Goal: Task Accomplishment & Management: Manage account settings

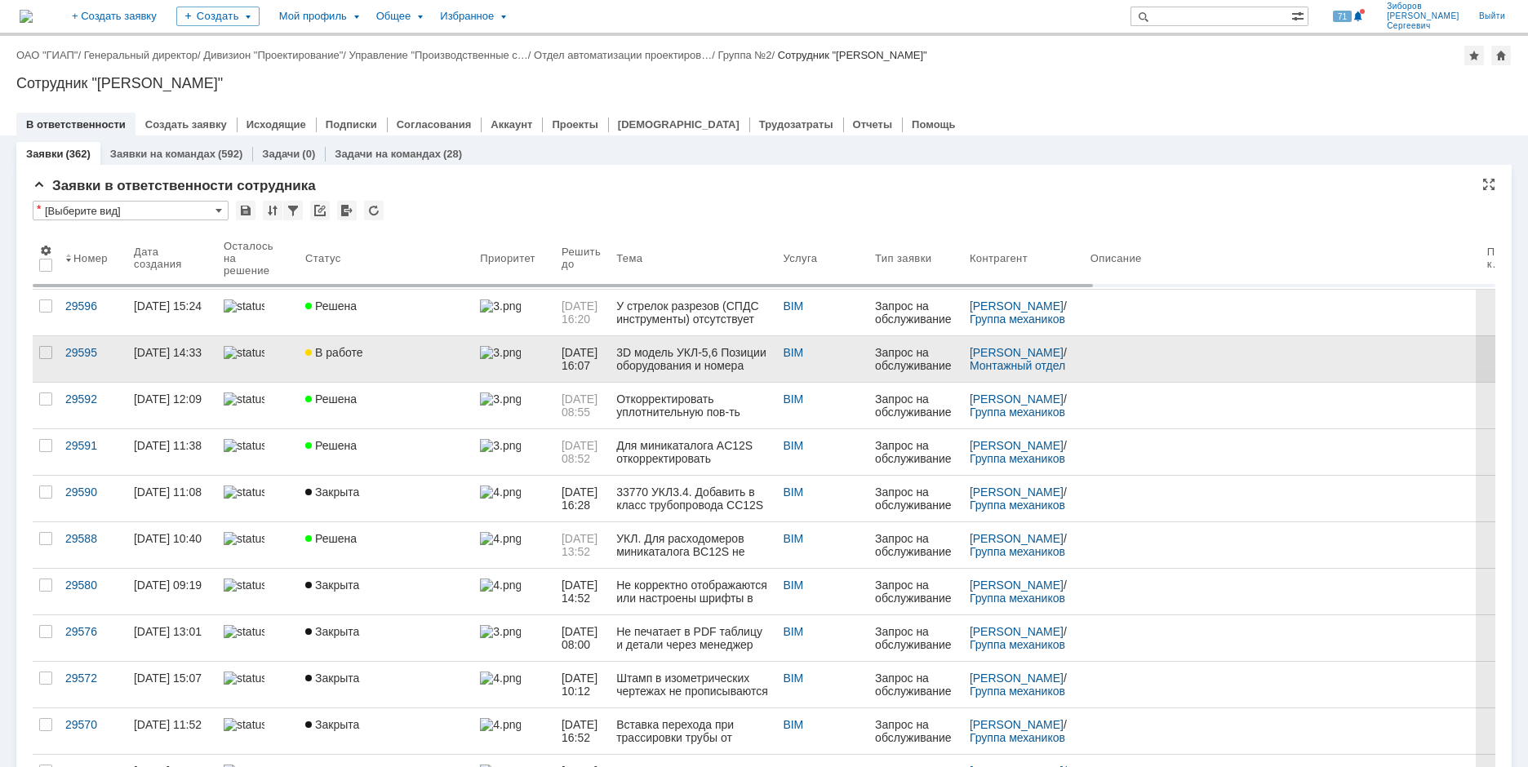
click at [344, 354] on span "В работе" at bounding box center [333, 352] width 57 height 13
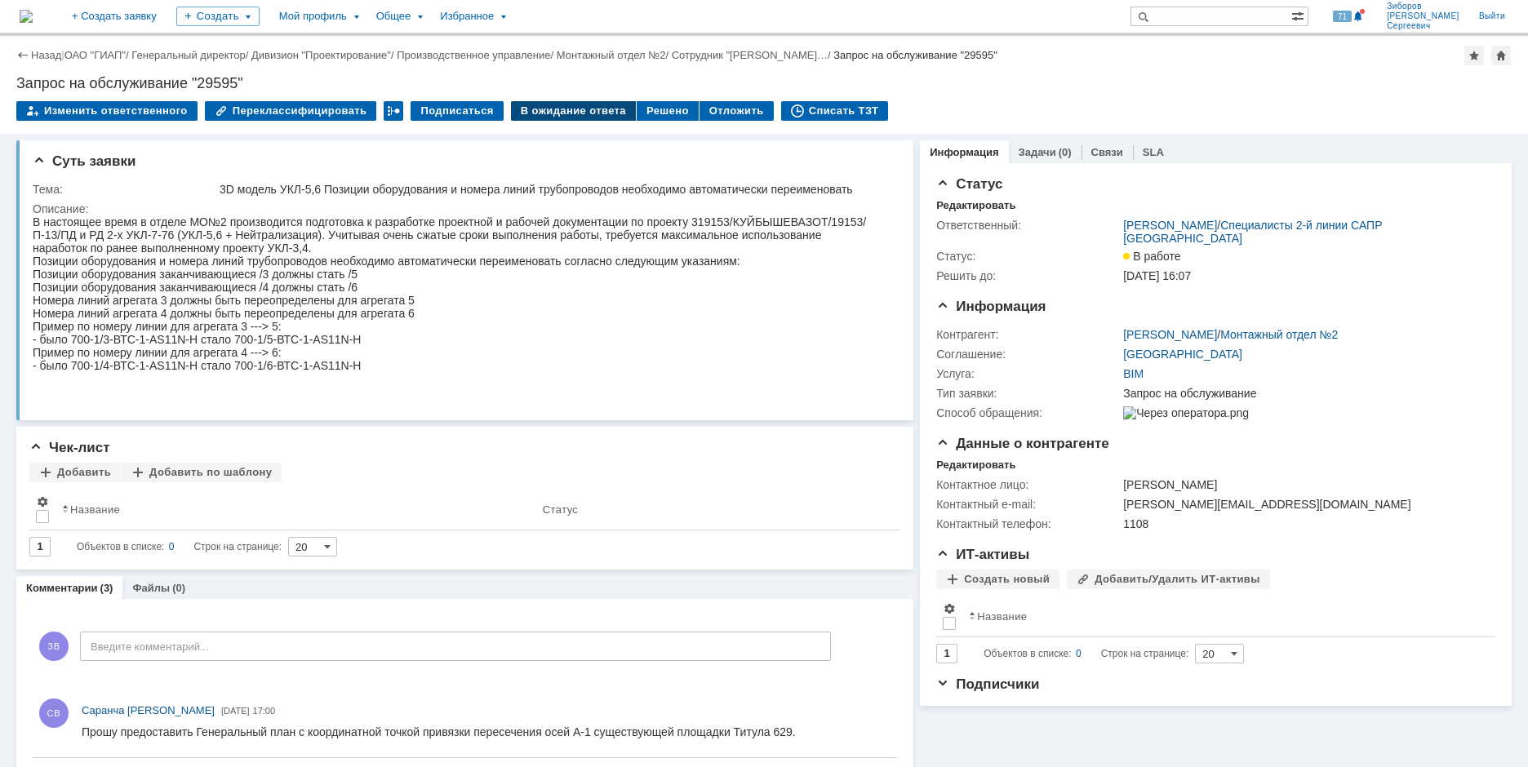
click at [562, 113] on div "В ожидание ответа" at bounding box center [573, 111] width 125 height 20
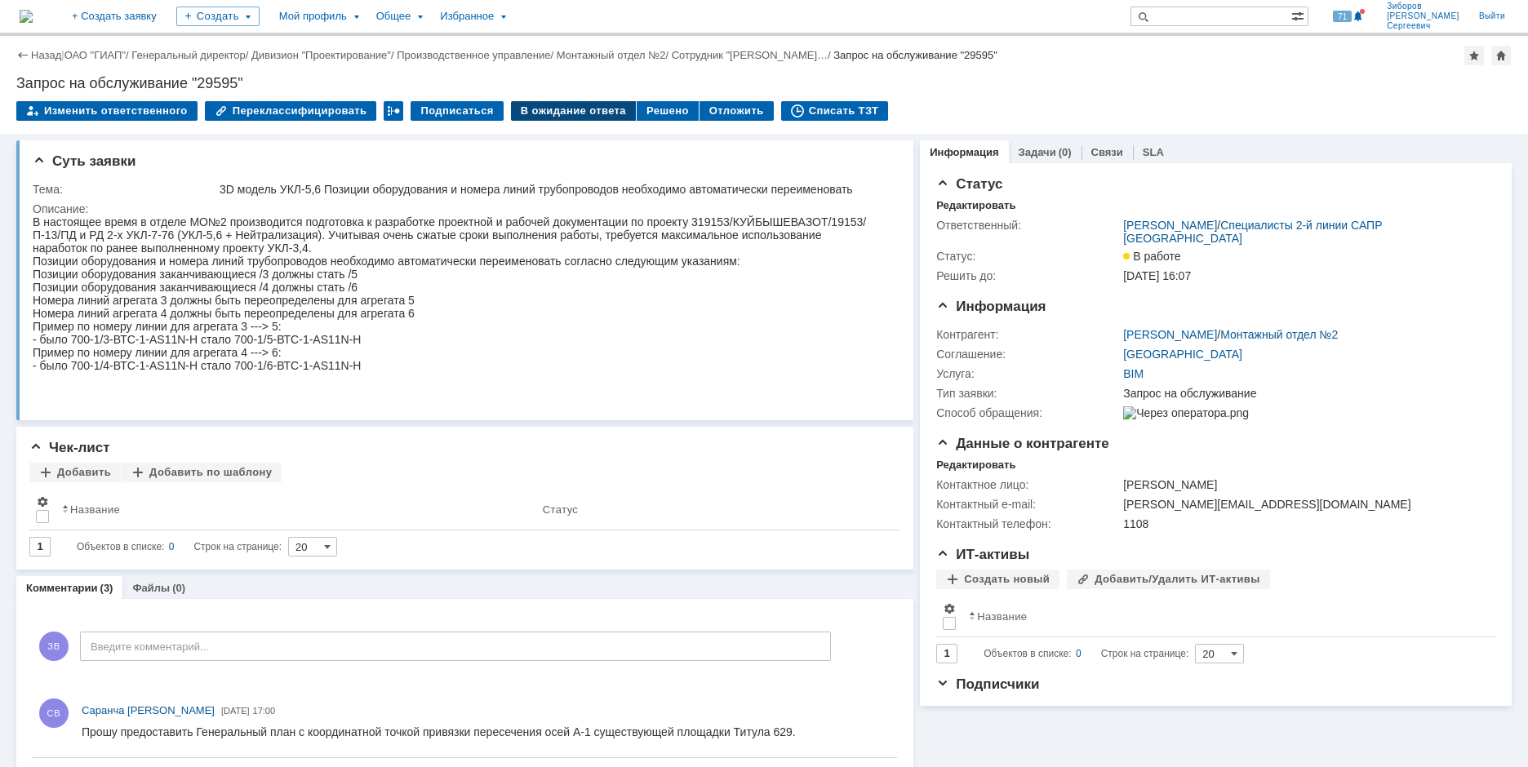
click at [585, 113] on div "В ожидание ответа" at bounding box center [573, 111] width 125 height 20
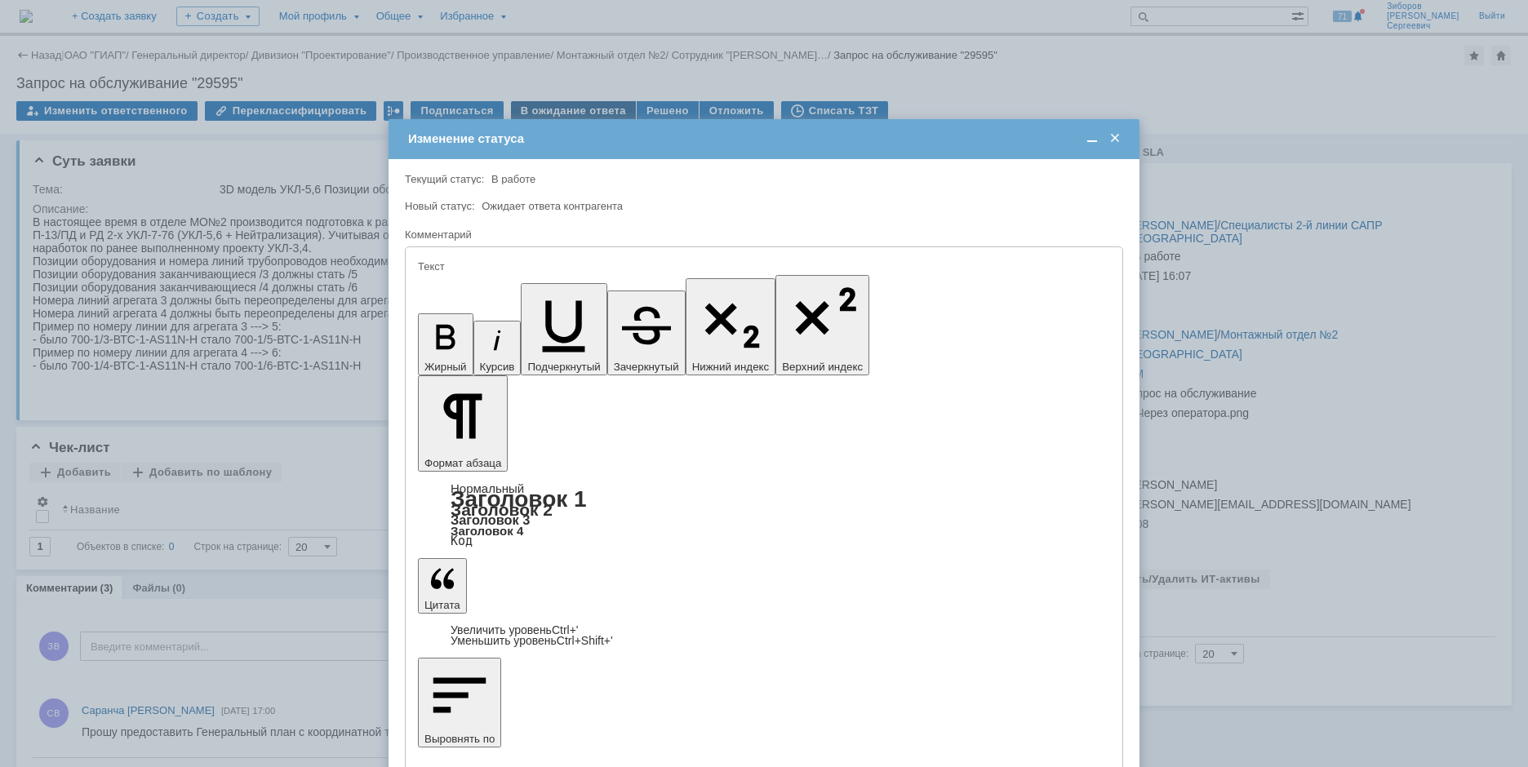
scroll to position [0, 0]
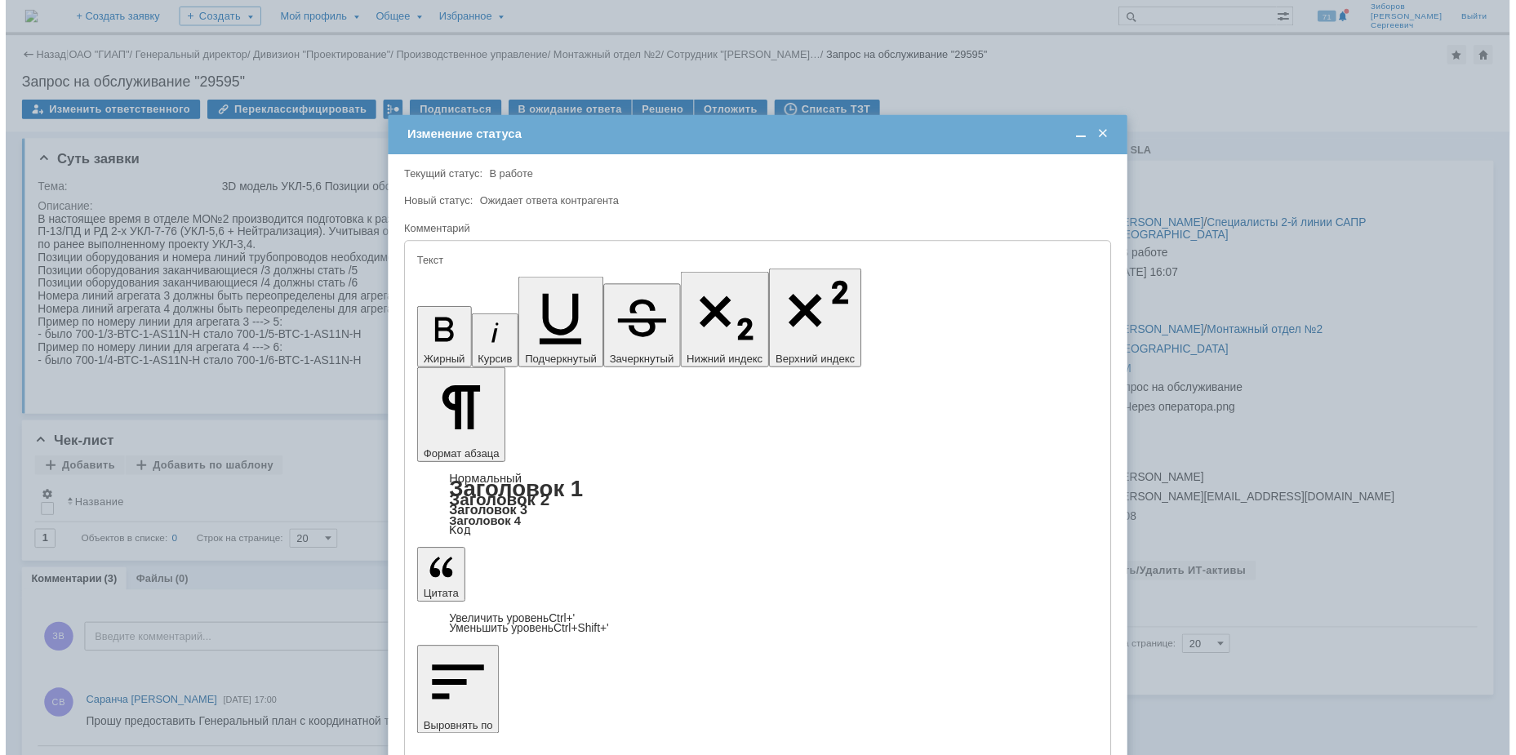
scroll to position [0, 0]
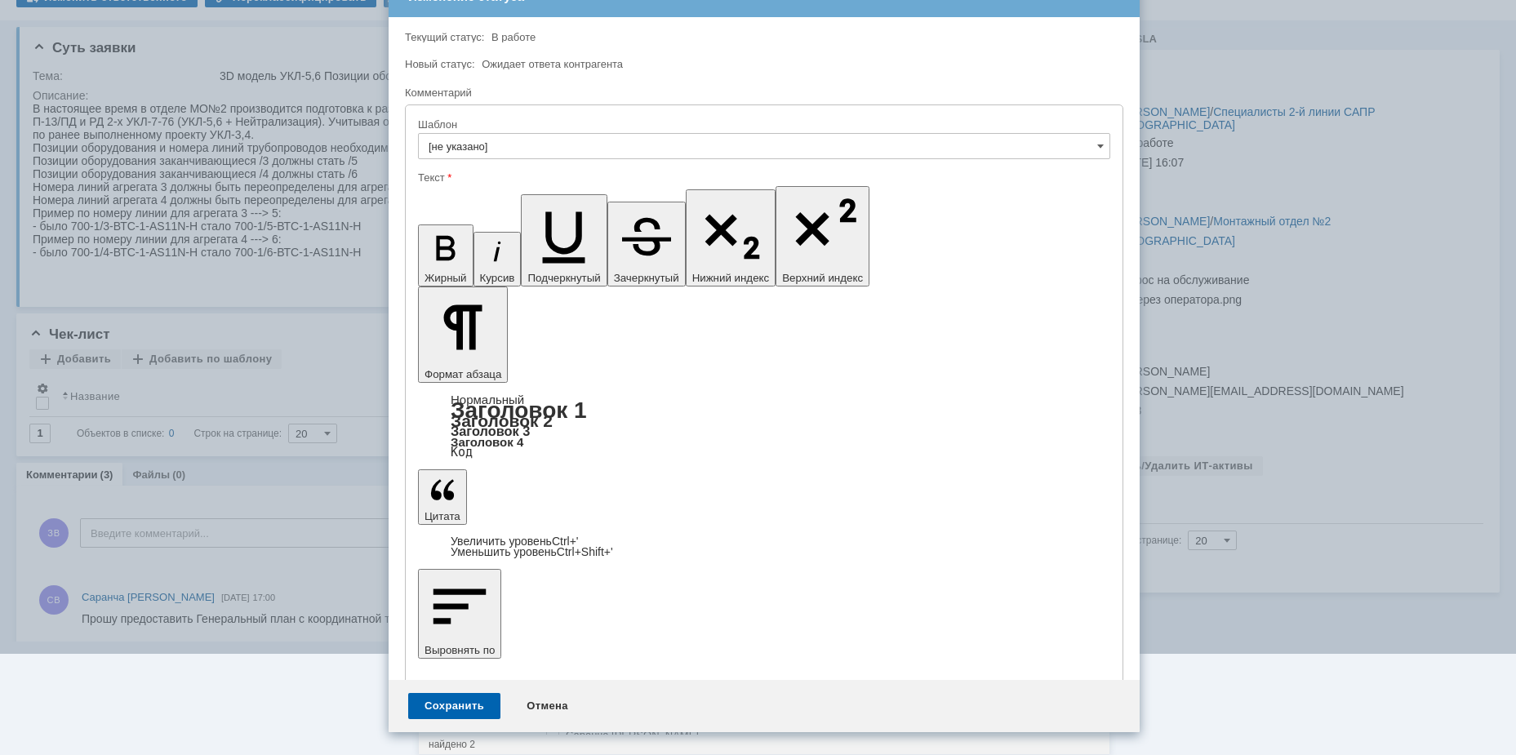
scroll to position [64, 0]
click at [566, 712] on span at bounding box center [566, 712] width 0 height 8
click at [558, 712] on input "Саранча [PERSON_NAME]" at bounding box center [554, 714] width 11 height 11
type input "Саранча [PERSON_NAME]"
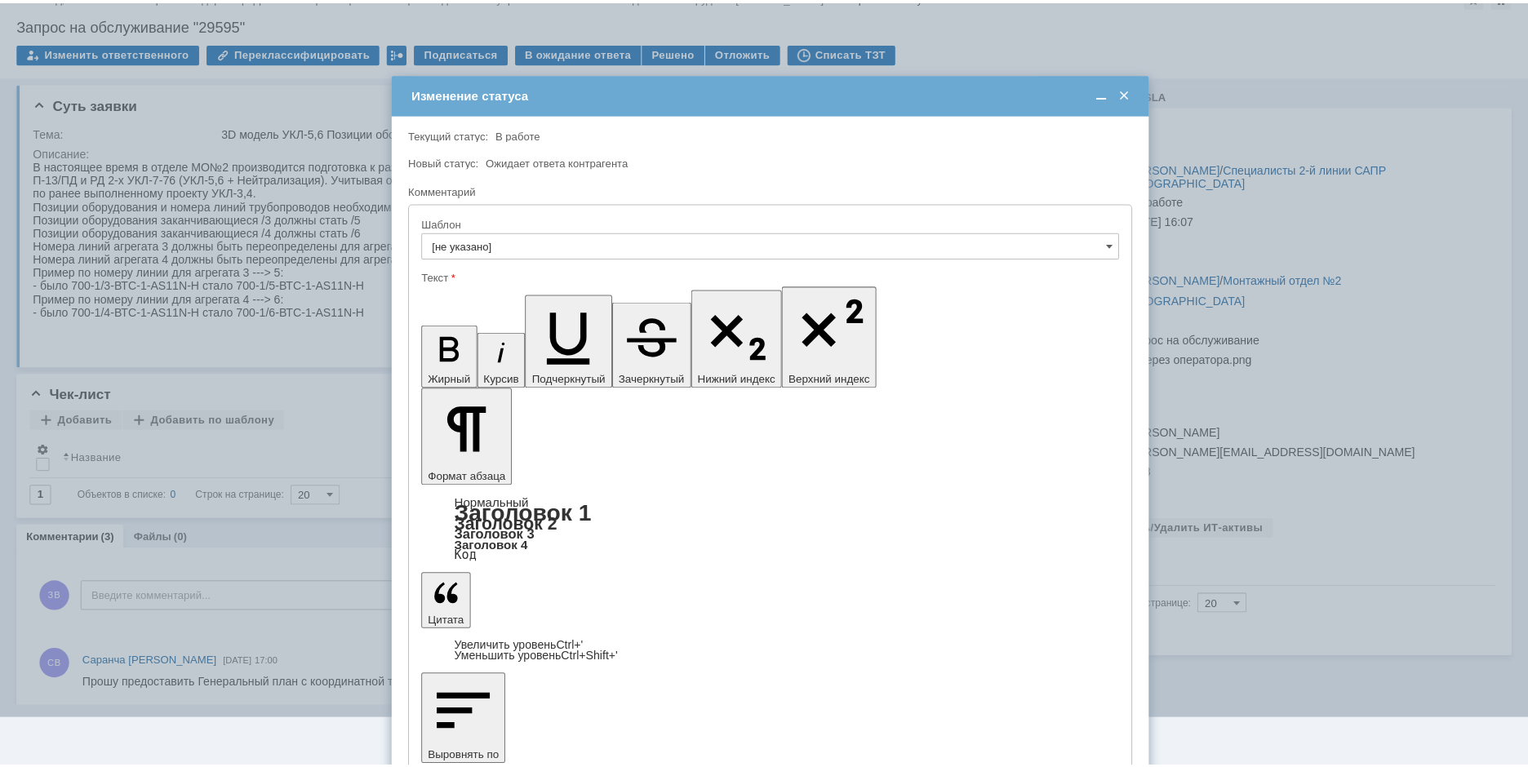
scroll to position [0, 0]
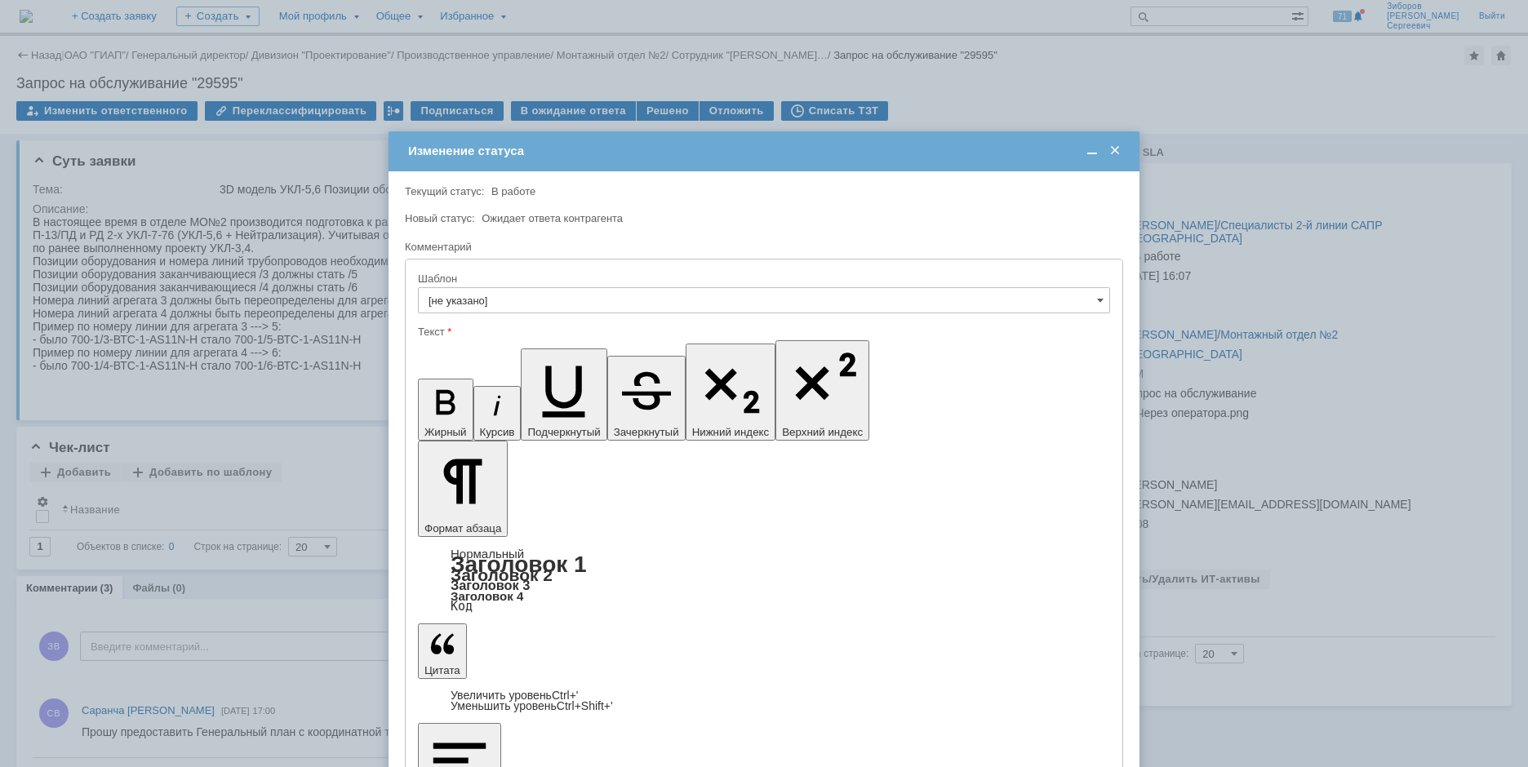
click at [1100, 305] on span at bounding box center [1100, 300] width 7 height 13
click at [989, 233] on div at bounding box center [764, 232] width 718 height 11
type input "[не указано]"
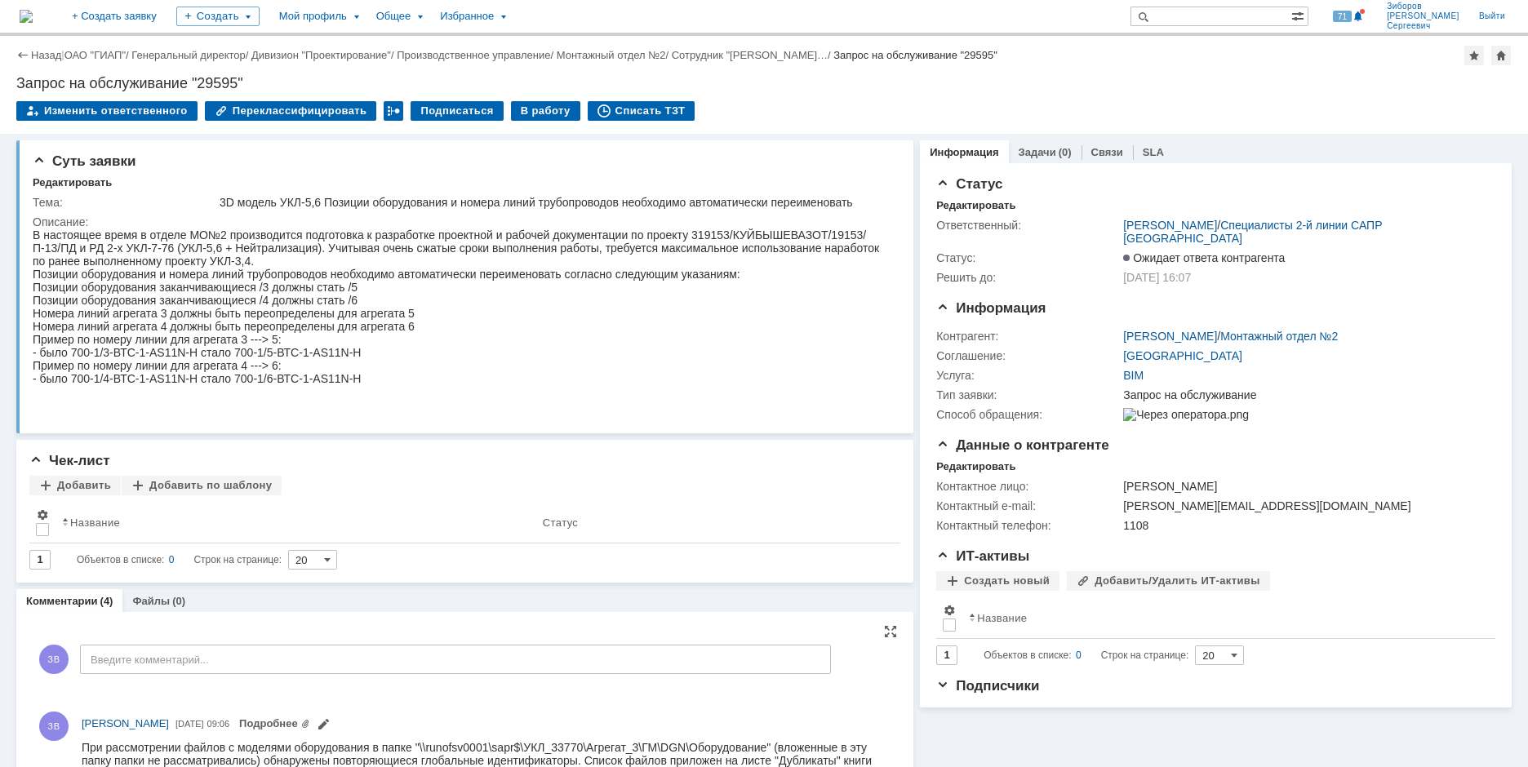
scroll to position [245, 0]
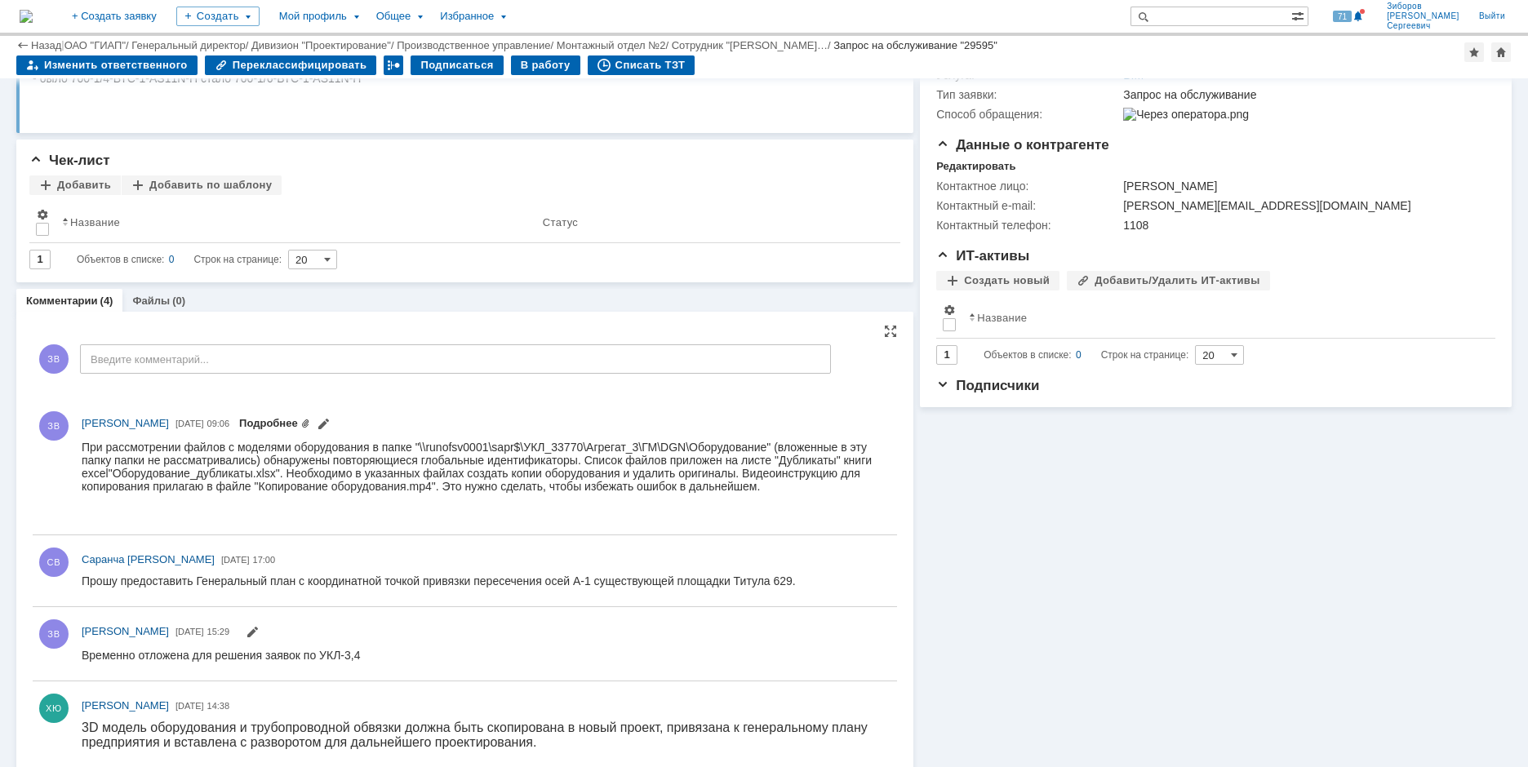
click at [310, 419] on link "Подробнее" at bounding box center [274, 423] width 71 height 12
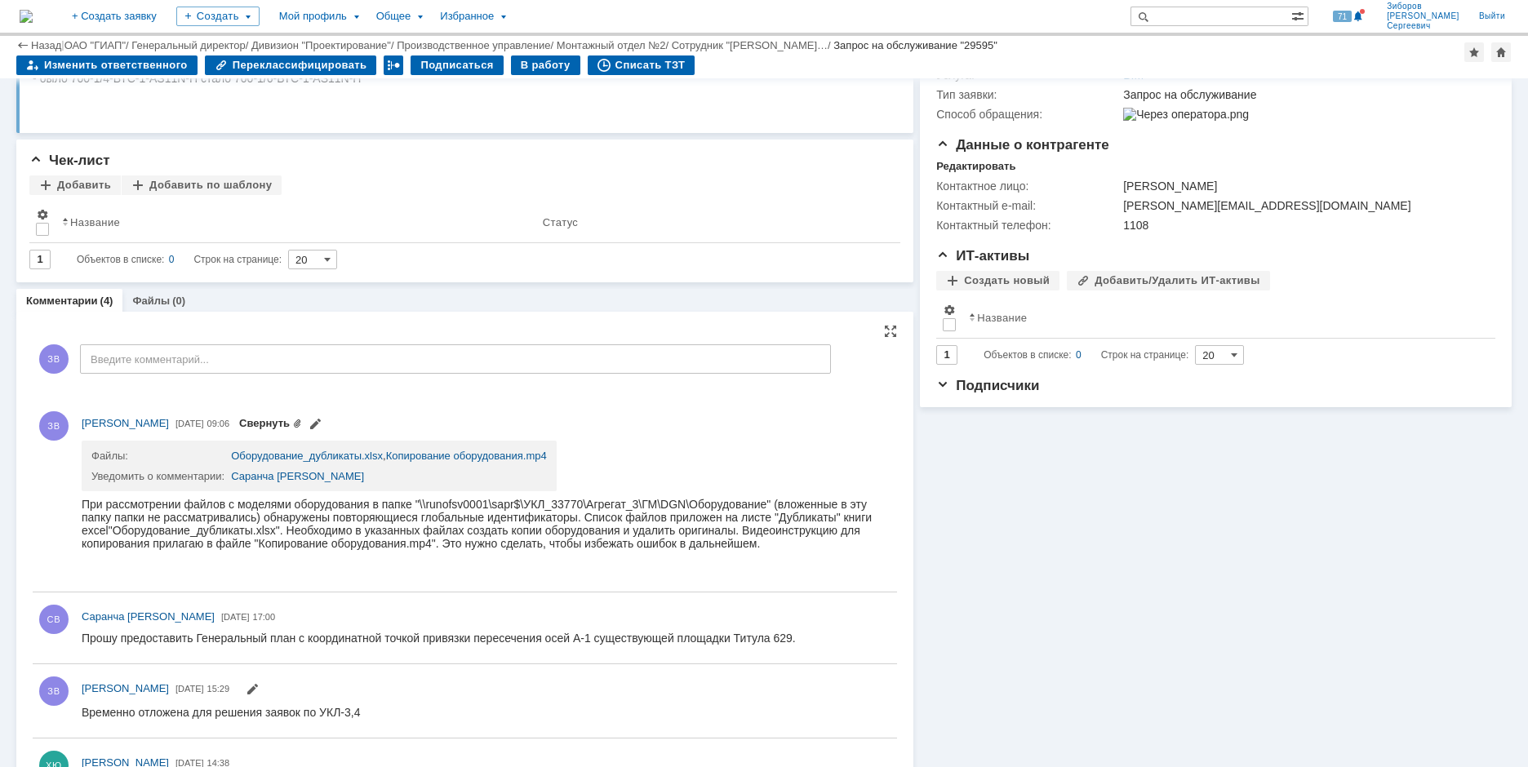
click at [302, 419] on link "Свернуть" at bounding box center [270, 423] width 63 height 12
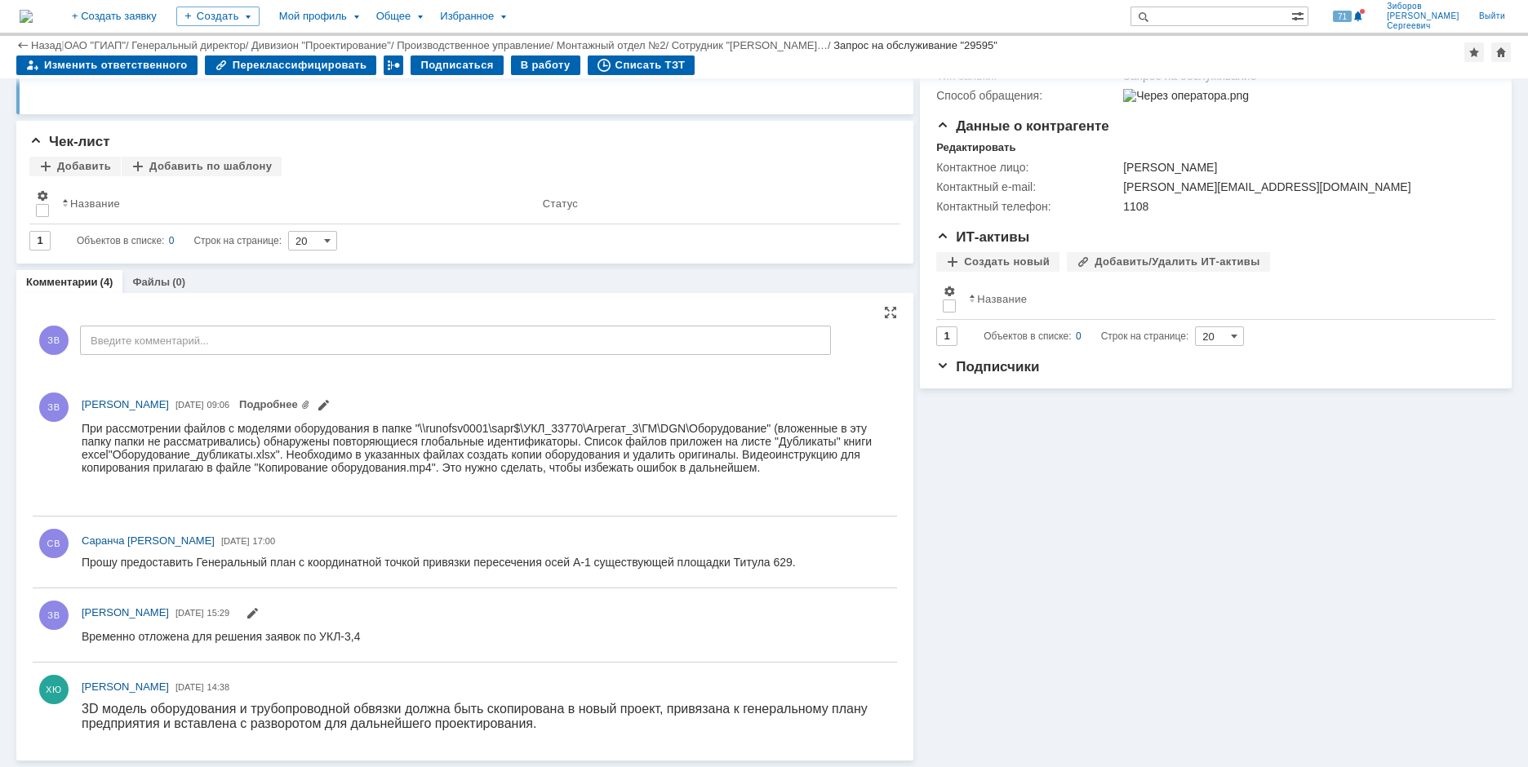
scroll to position [264, 0]
click at [162, 279] on link "Файлы" at bounding box center [151, 282] width 38 height 12
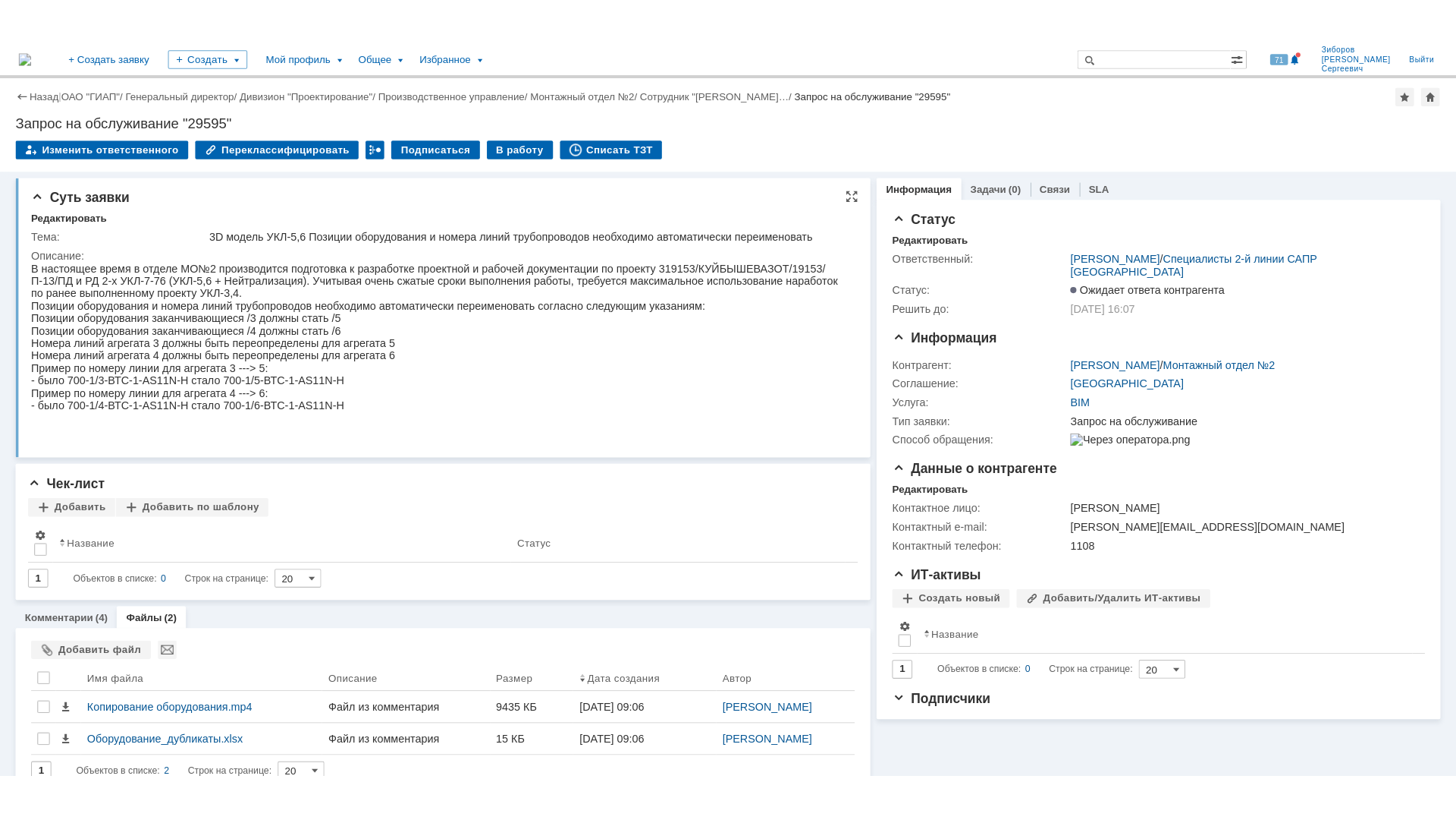
scroll to position [22, 0]
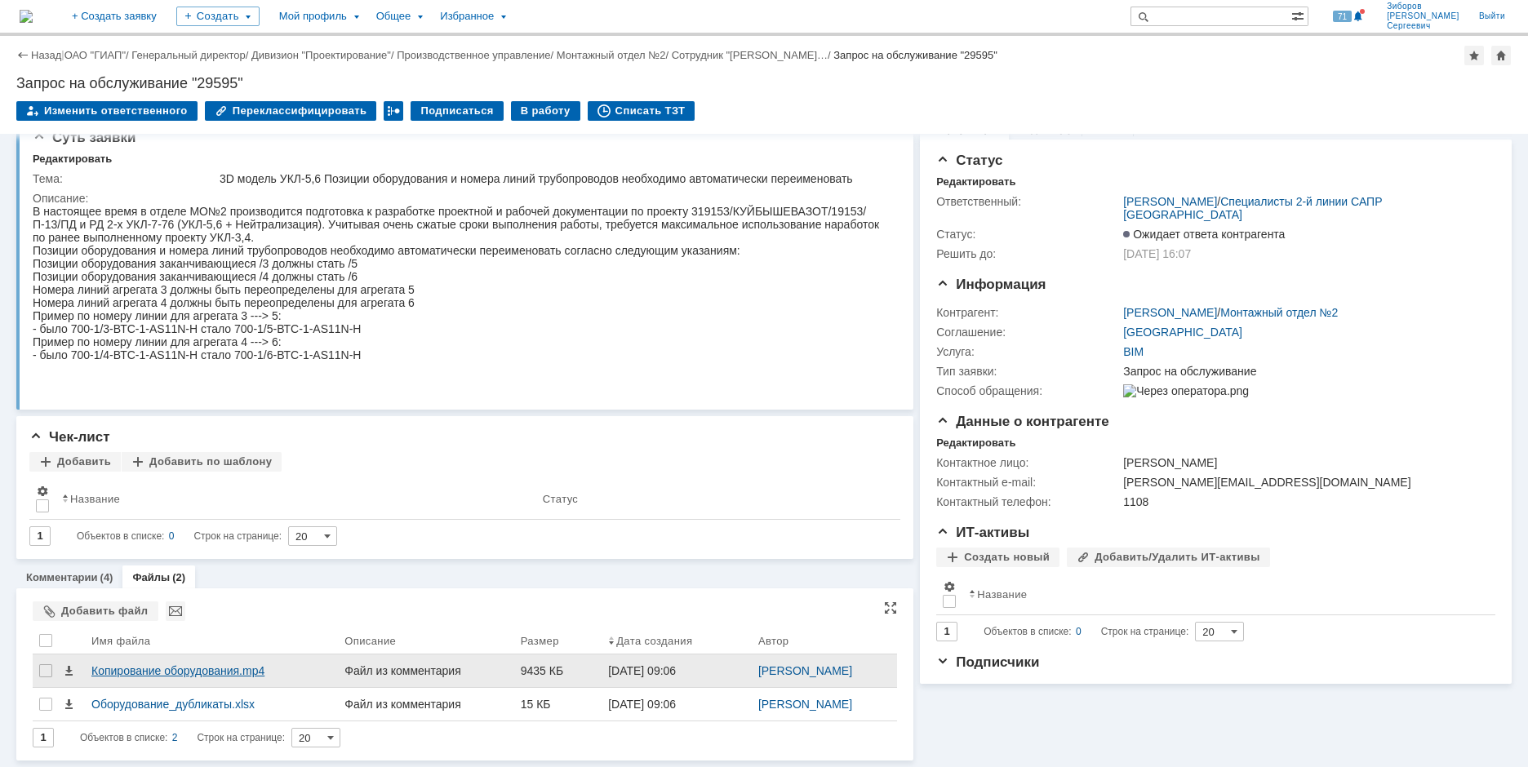
click at [171, 671] on div "Копирование оборудования.mp4" at bounding box center [211, 670] width 240 height 13
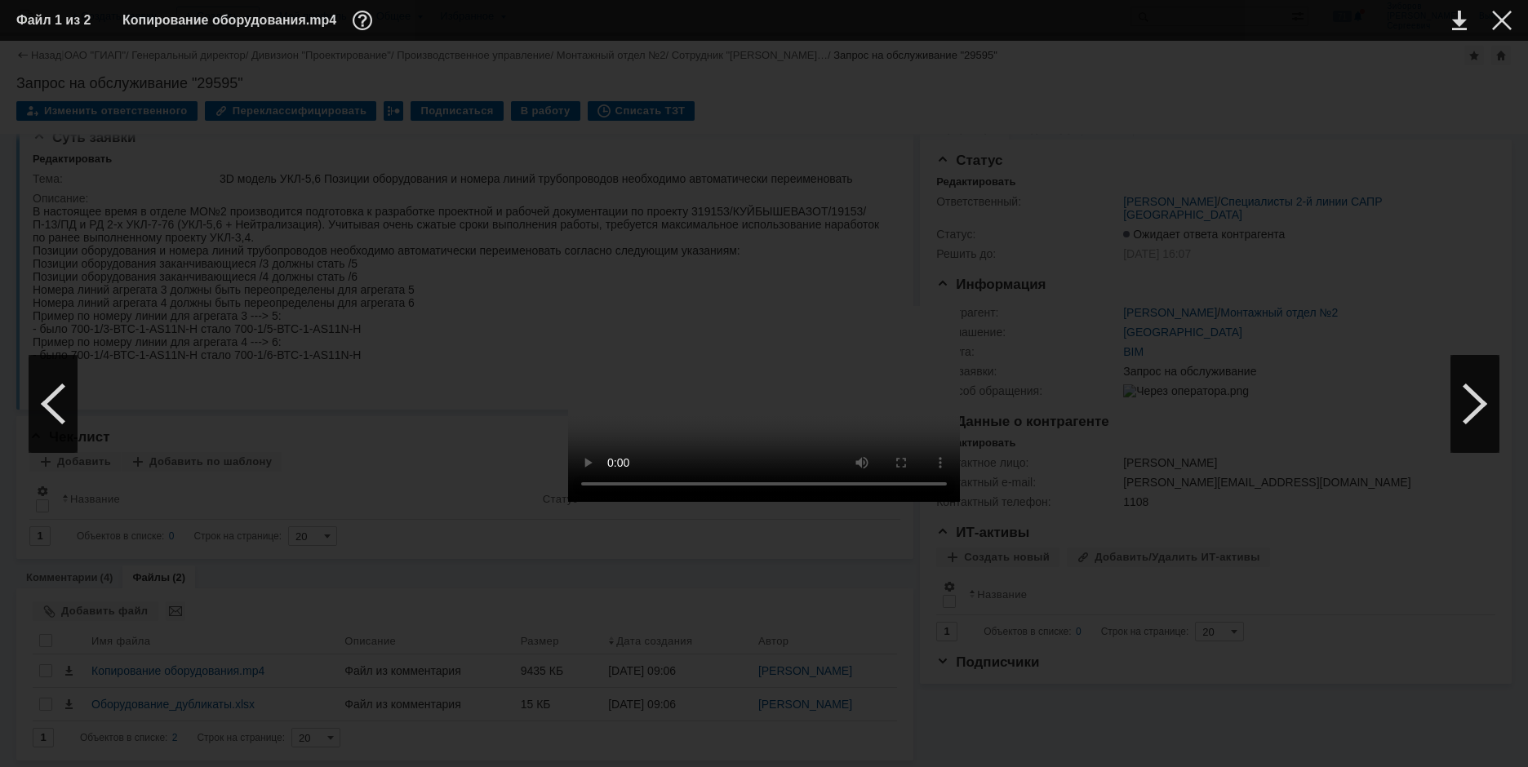
scroll to position [0, 0]
click at [1495, 23] on div at bounding box center [1502, 21] width 20 height 20
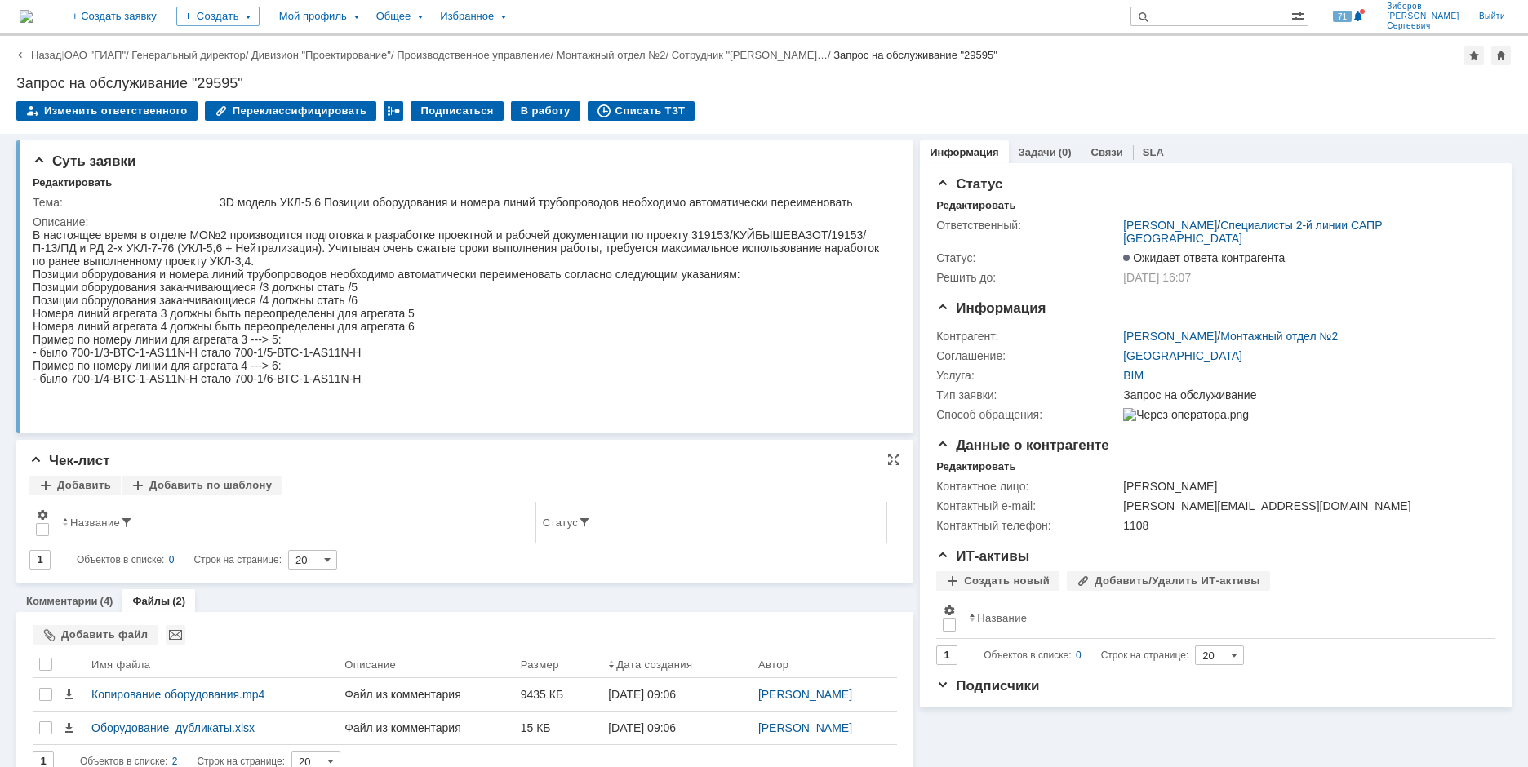
scroll to position [24, 0]
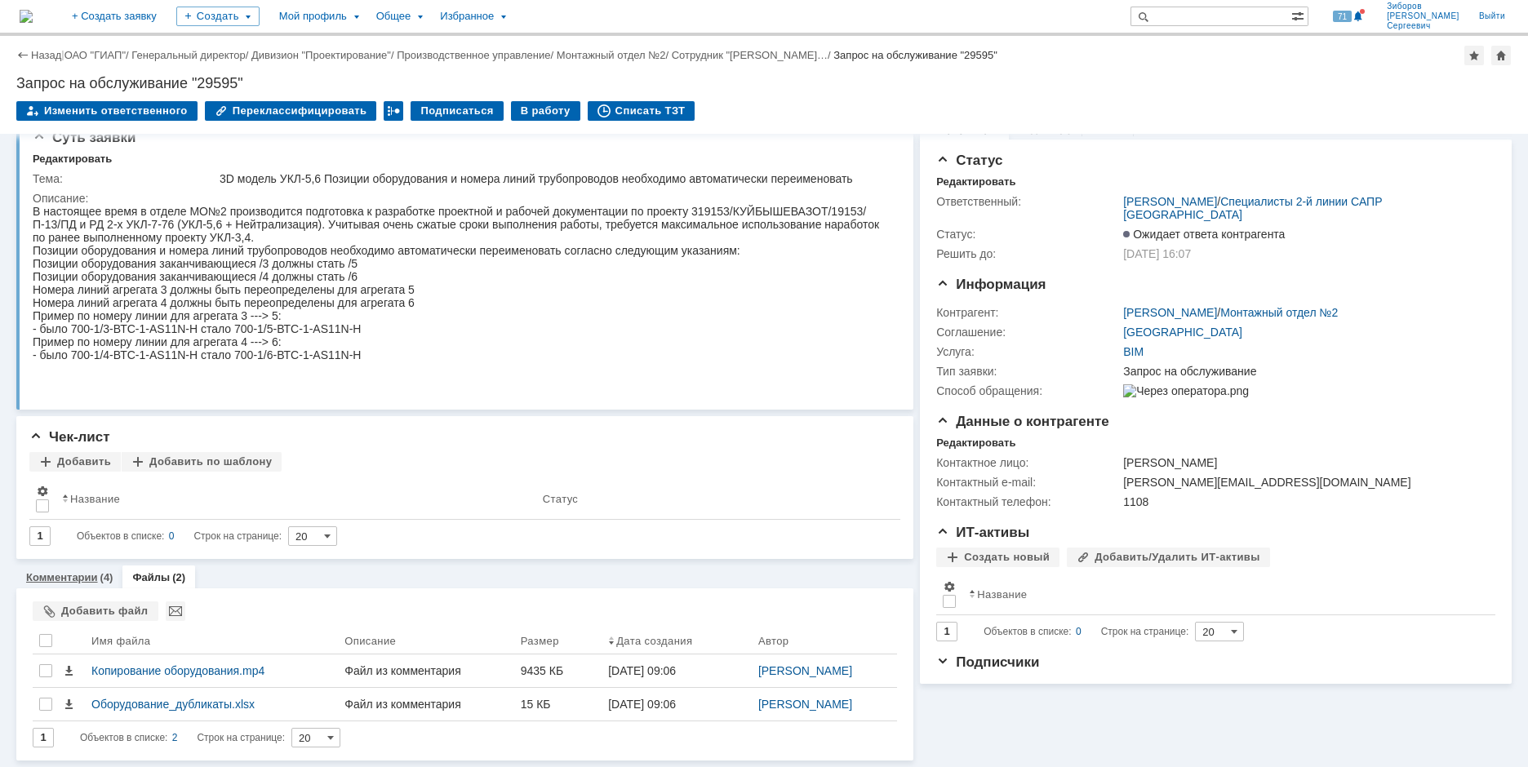
click at [71, 575] on link "Комментарии" at bounding box center [62, 577] width 72 height 12
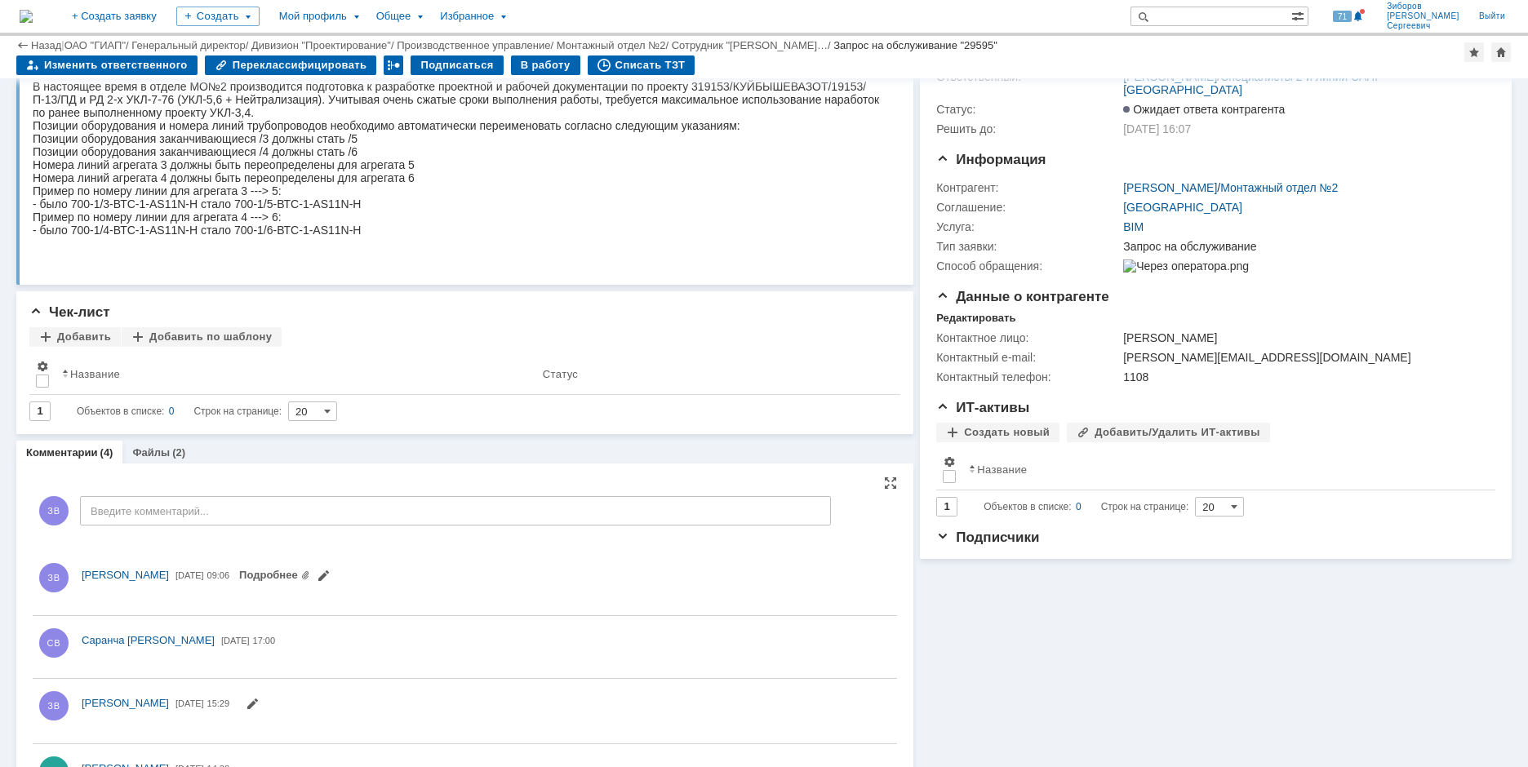
scroll to position [153, 0]
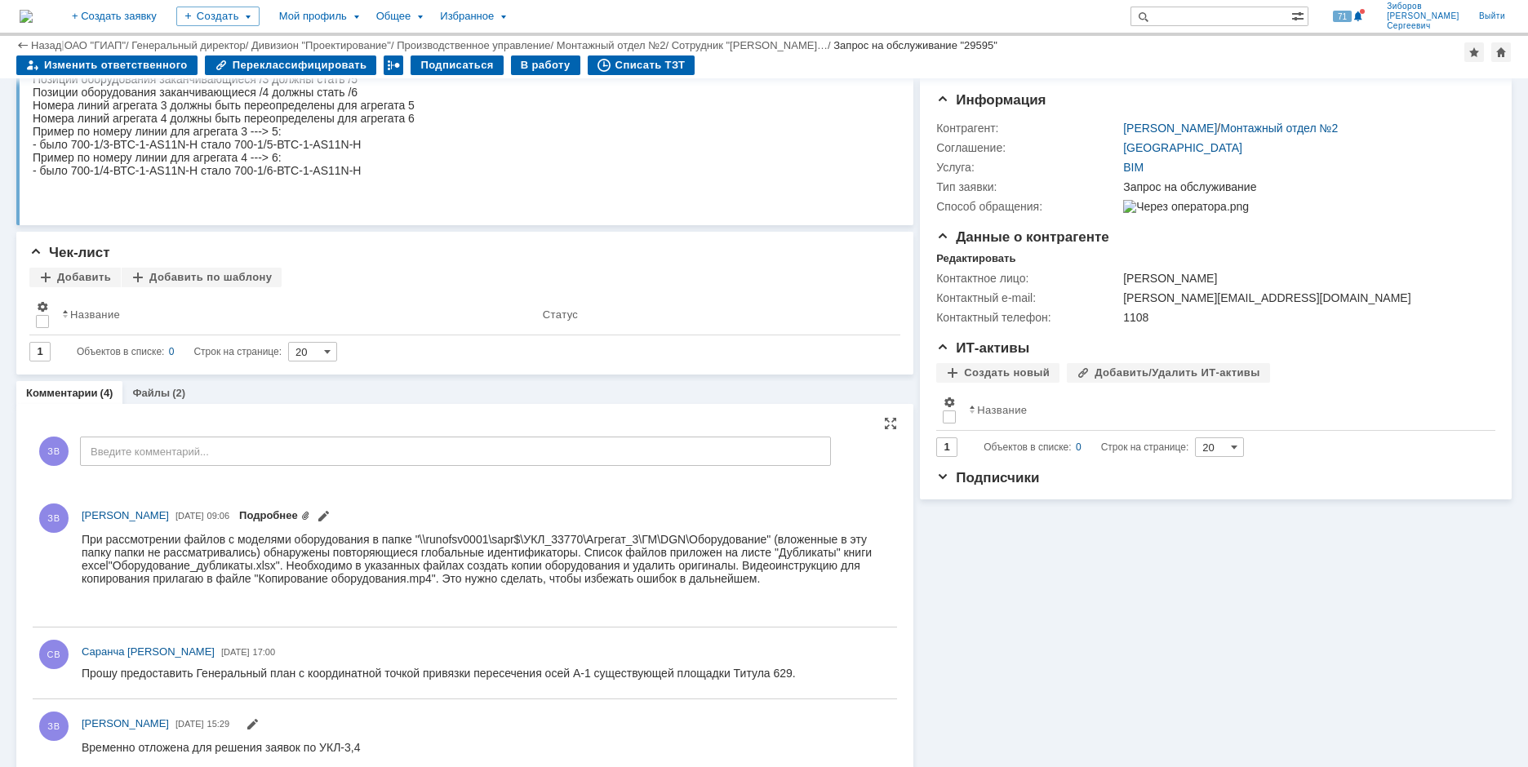
click at [310, 513] on link "Подробнее" at bounding box center [274, 515] width 71 height 12
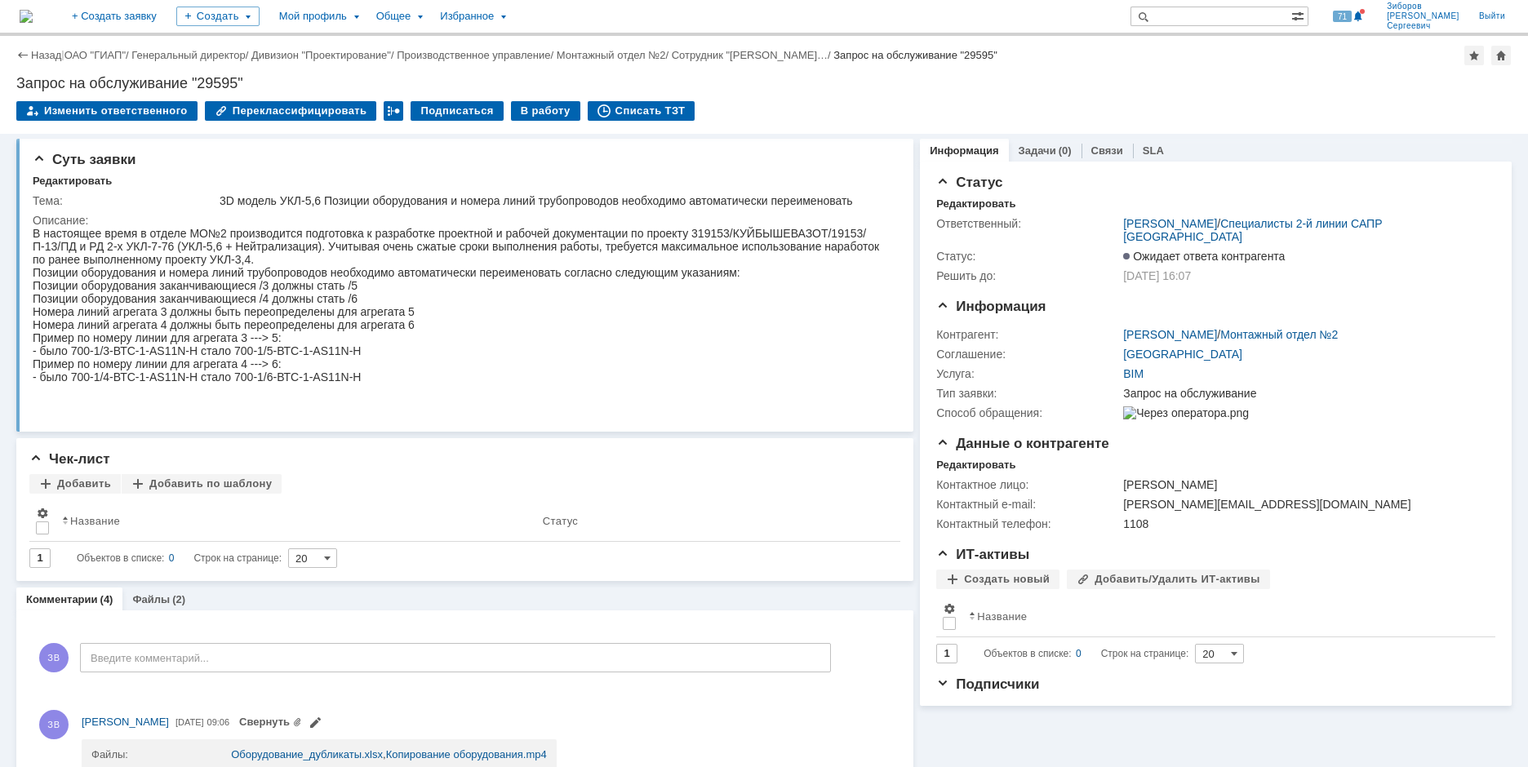
scroll to position [0, 0]
click at [33, 10] on img at bounding box center [26, 16] width 13 height 13
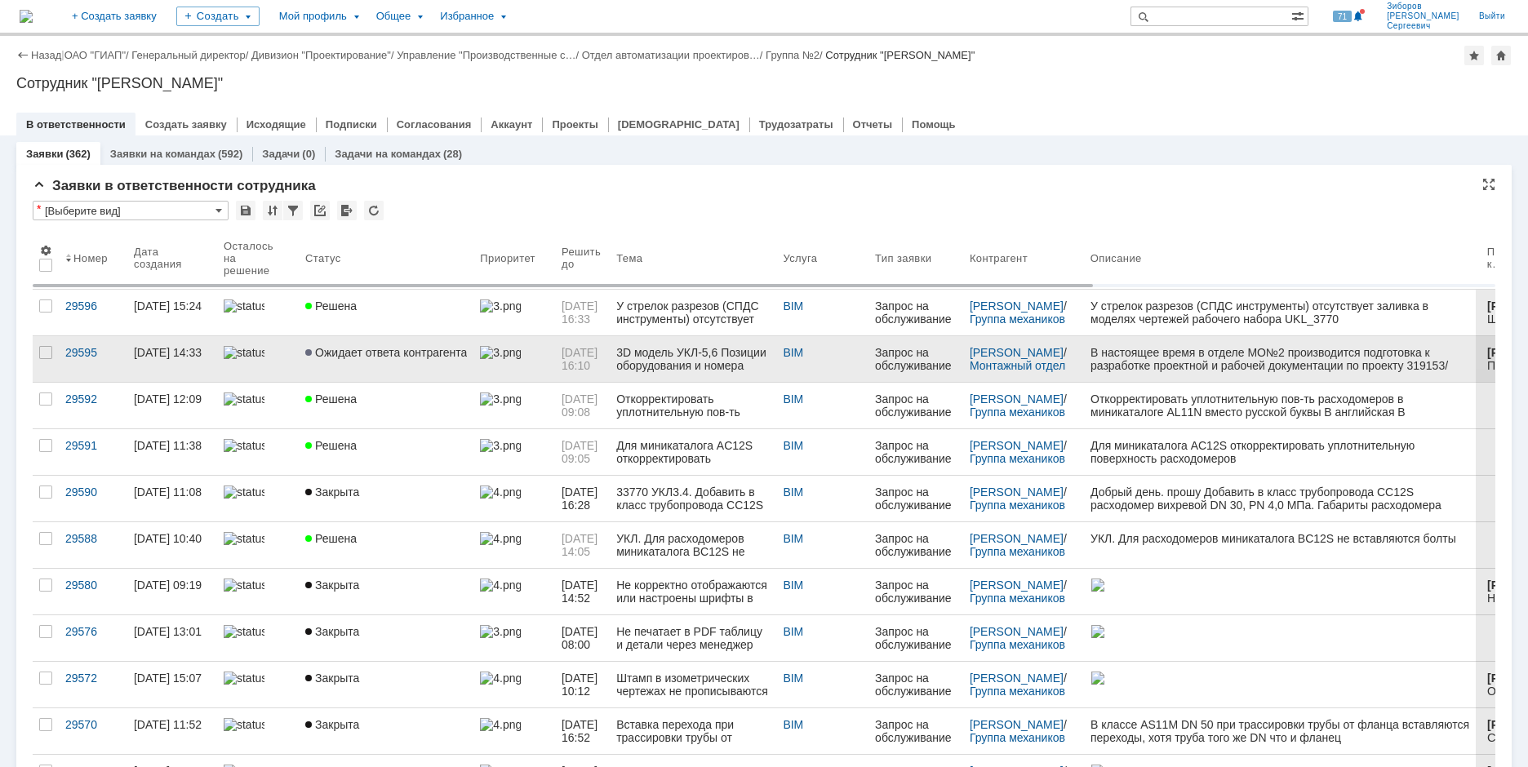
click at [368, 363] on link "Ожидает ответа контрагента" at bounding box center [386, 359] width 175 height 46
